Goal: Information Seeking & Learning: Learn about a topic

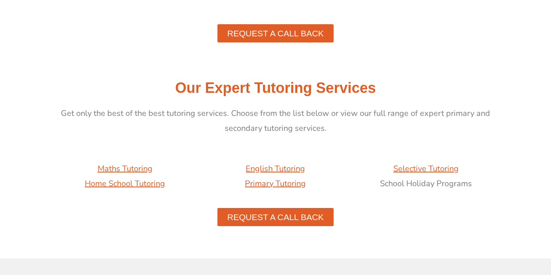
scroll to position [803, 0]
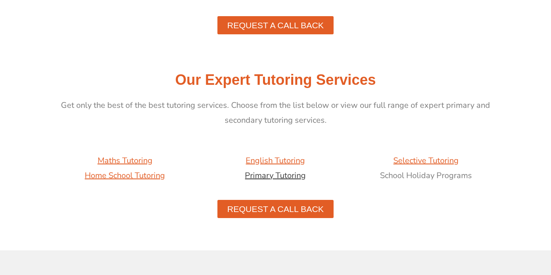
click at [296, 175] on link "Primary Tutoring" at bounding box center [275, 175] width 61 height 11
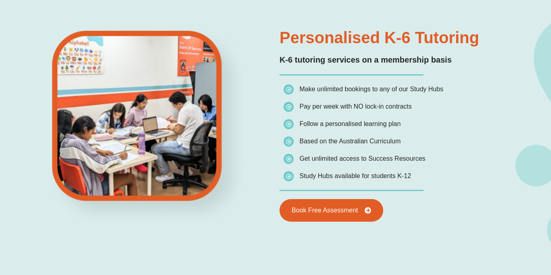
scroll to position [386, 0]
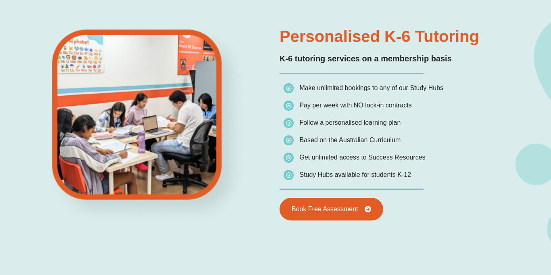
click at [296, 175] on span "Study Hubs available for students K-12" at bounding box center [347, 174] width 127 height 11
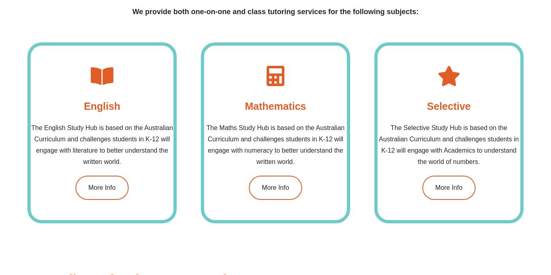
scroll to position [709, 0]
click at [288, 183] on link "More Info" at bounding box center [276, 187] width 56 height 25
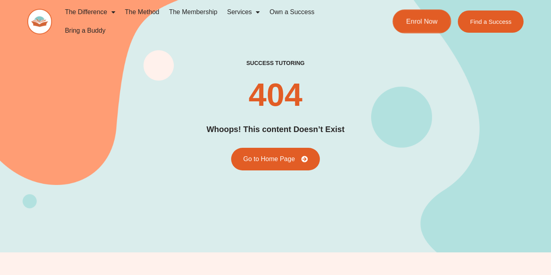
click at [402, 24] on link "Enrol Now" at bounding box center [421, 22] width 58 height 24
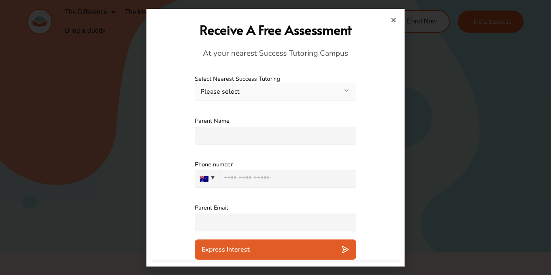
click at [392, 21] on icon "Close" at bounding box center [393, 20] width 6 height 6
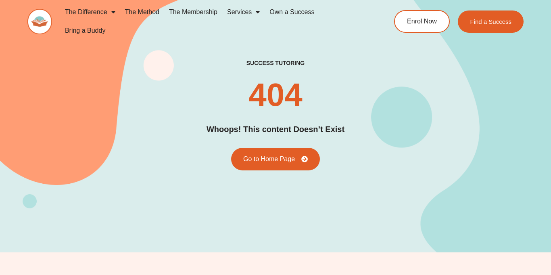
click at [42, 20] on img at bounding box center [39, 21] width 25 height 25
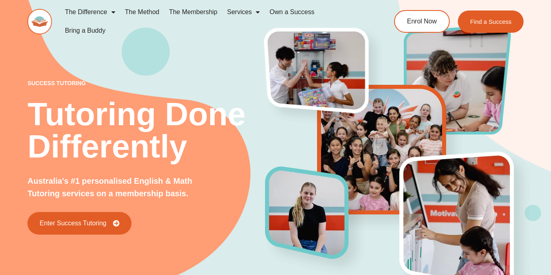
click at [253, 13] on span "Menu" at bounding box center [256, 12] width 8 height 15
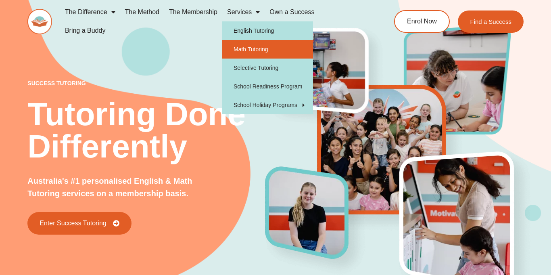
click at [254, 50] on link "Math Tutoring" at bounding box center [267, 49] width 91 height 19
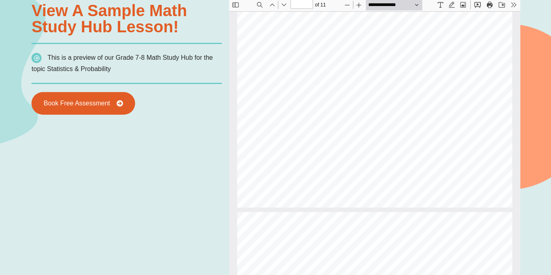
type input "*"
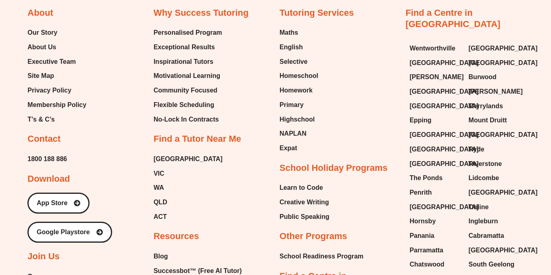
scroll to position [2585, 0]
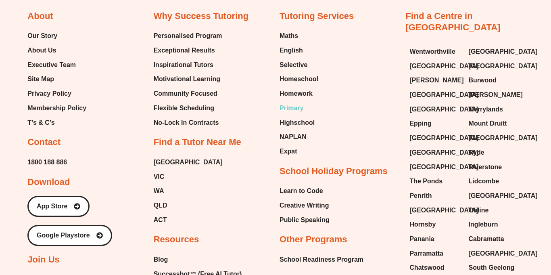
click at [296, 107] on span "Primary" at bounding box center [292, 108] width 24 height 12
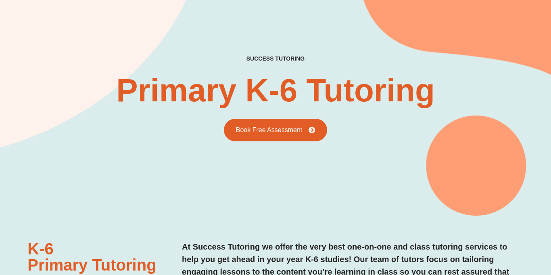
scroll to position [25, 0]
